Goal: Task Accomplishment & Management: Manage account settings

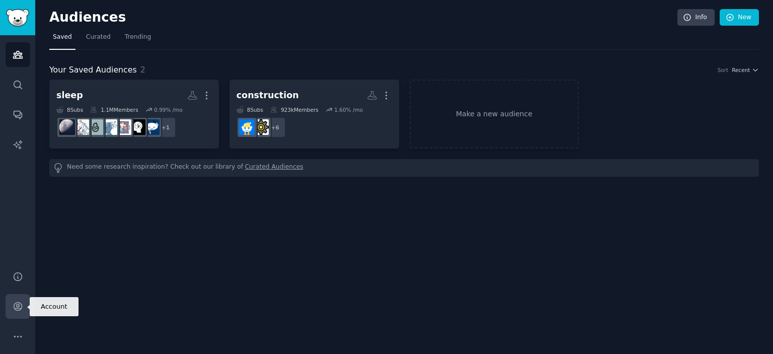
click at [18, 315] on link "Account" at bounding box center [18, 306] width 25 height 25
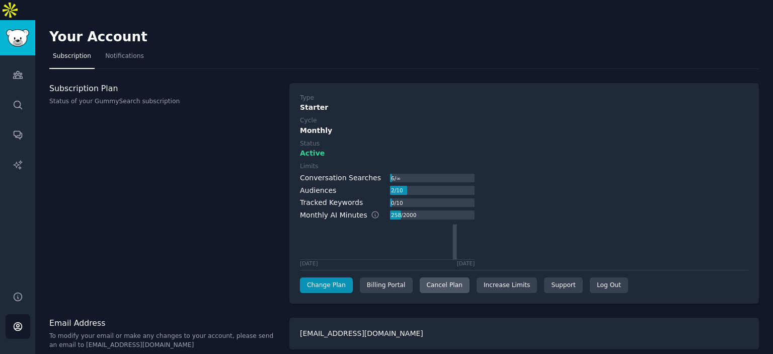
click at [443, 277] on div "Cancel Plan" at bounding box center [445, 285] width 50 height 16
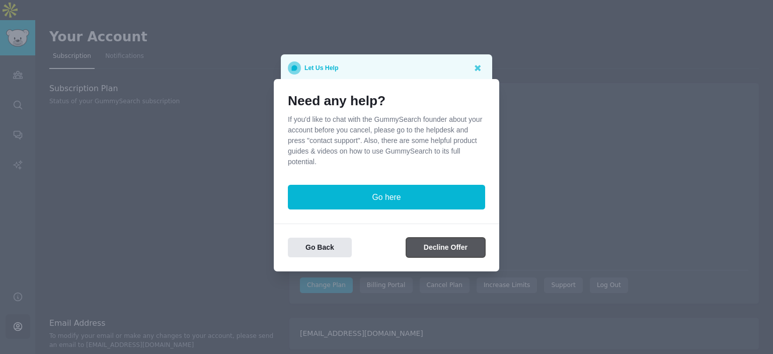
click at [430, 245] on button "Decline Offer" at bounding box center [445, 248] width 79 height 20
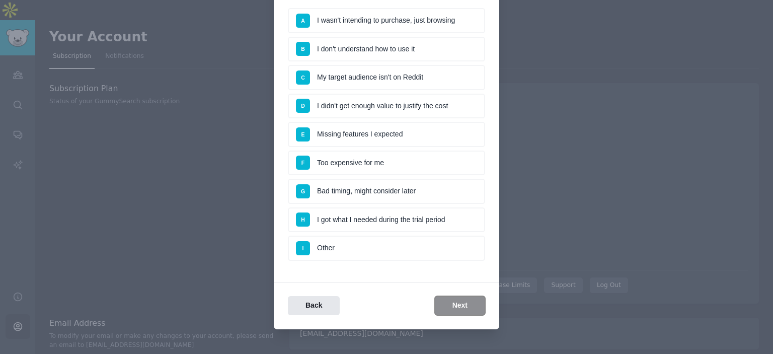
scroll to position [101, 0]
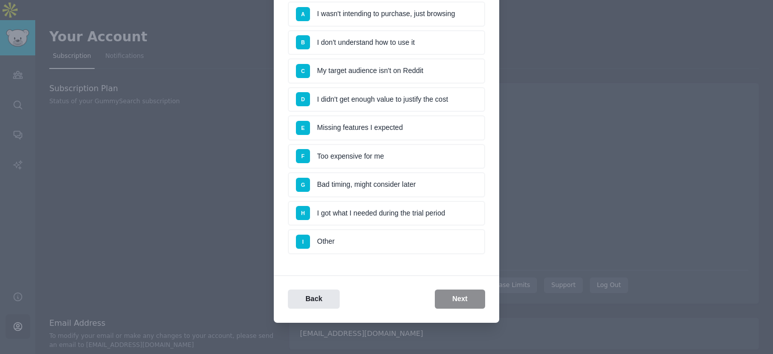
click at [420, 96] on li "D I didn't get enough value to justify the cost" at bounding box center [386, 99] width 197 height 25
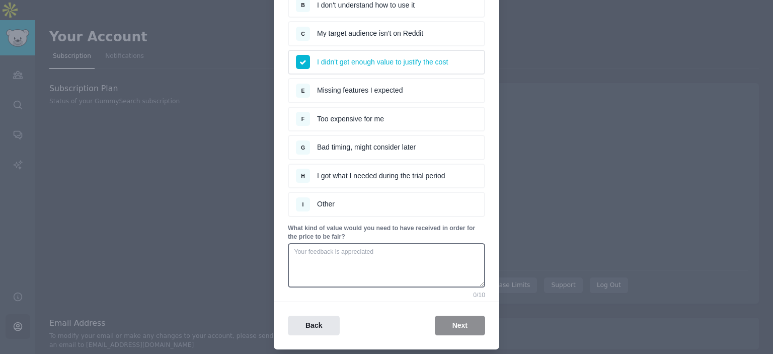
scroll to position [114, 0]
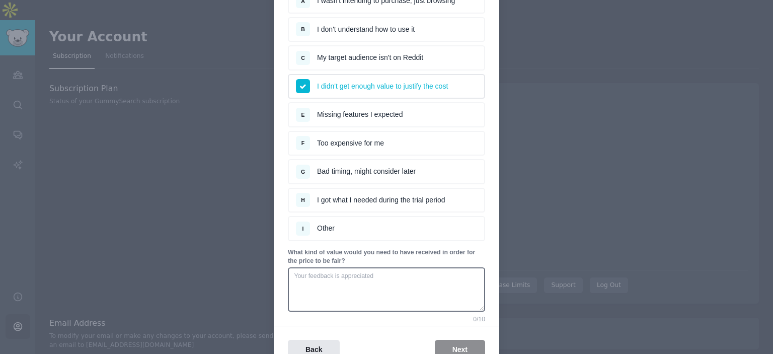
click at [375, 193] on li "H I got what I needed during the trial period" at bounding box center [386, 200] width 197 height 25
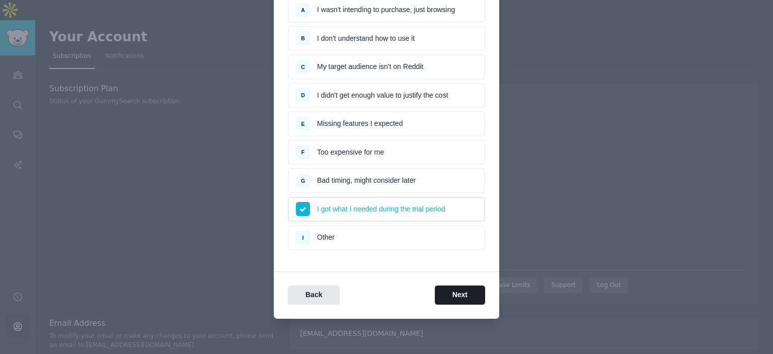
scroll to position [101, 0]
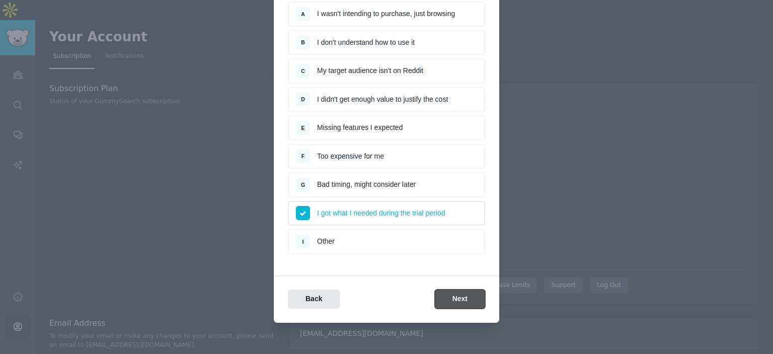
click at [450, 292] on button "Next" at bounding box center [460, 299] width 50 height 20
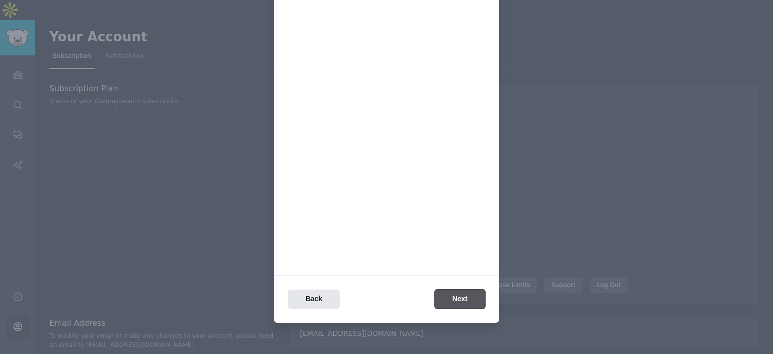
scroll to position [0, 0]
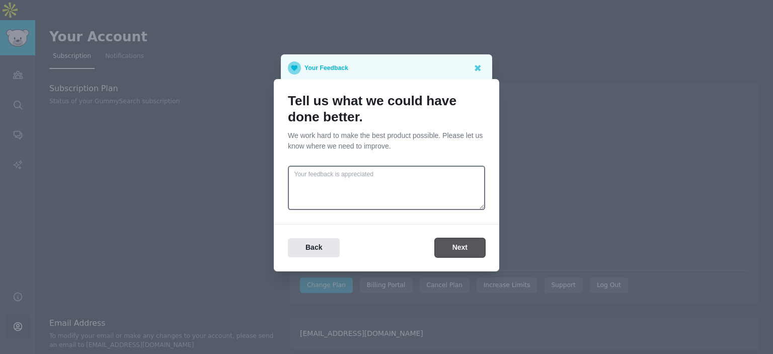
click at [454, 253] on button "Next" at bounding box center [460, 248] width 50 height 20
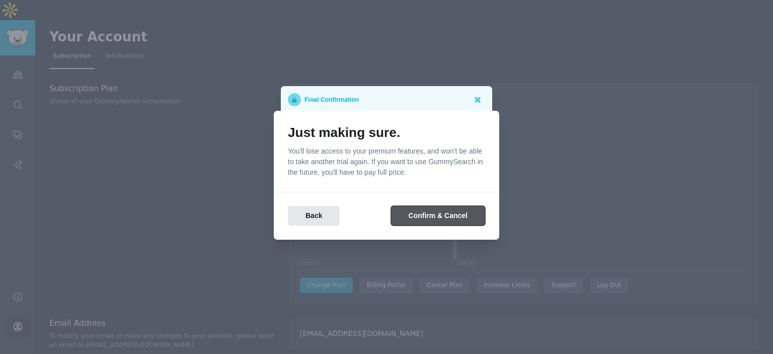
click at [440, 217] on button "Confirm & Cancel" at bounding box center [438, 216] width 94 height 20
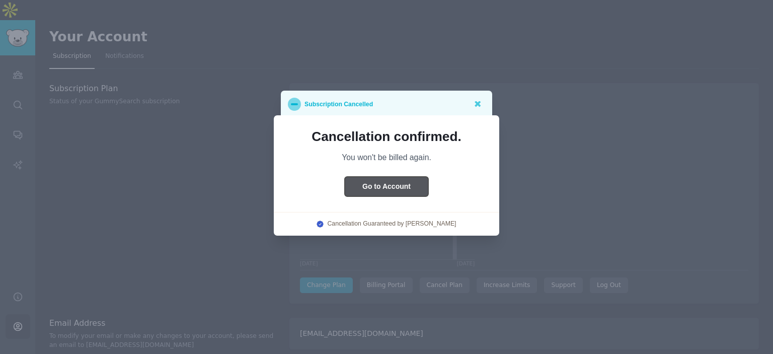
click at [400, 191] on button "Go to Account" at bounding box center [387, 187] width 84 height 20
